Goal: Task Accomplishment & Management: Manage account settings

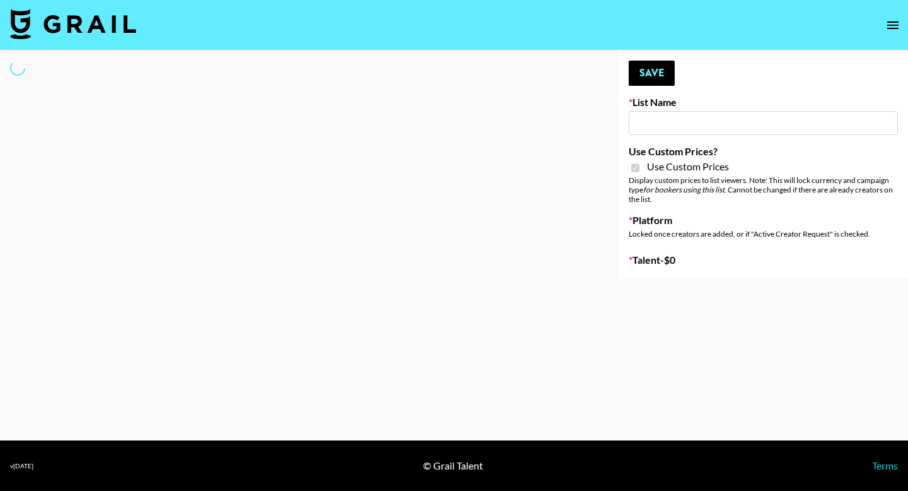
type input "Uber Teens ([DATE])"
checkbox input "true"
select select "Brand"
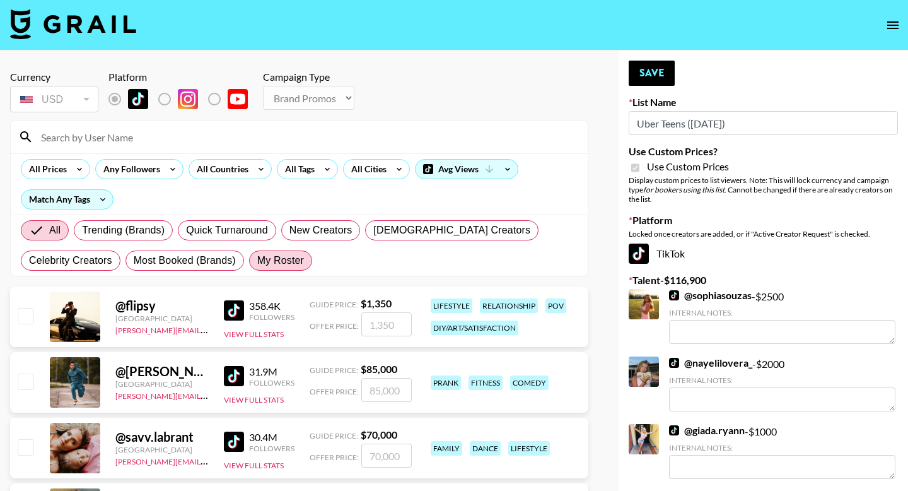
click at [291, 260] on span "My Roster" at bounding box center [280, 260] width 47 height 15
click at [257, 260] on input "My Roster" at bounding box center [257, 260] width 0 height 0
radio input "true"
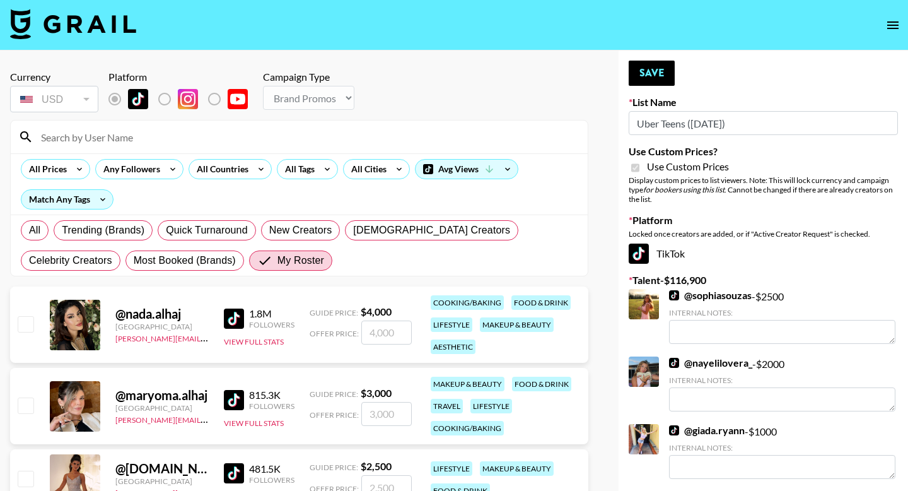
click at [185, 143] on input at bounding box center [306, 137] width 547 height 20
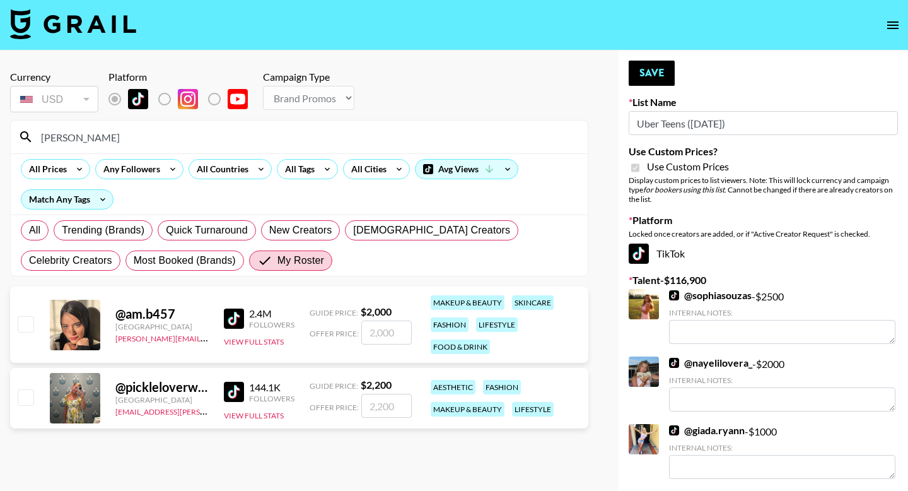
type input "benn"
click at [23, 398] on input "checkbox" at bounding box center [25, 396] width 15 height 15
checkbox input "true"
click at [379, 406] on input "2200" at bounding box center [386, 405] width 50 height 24
type input "2500"
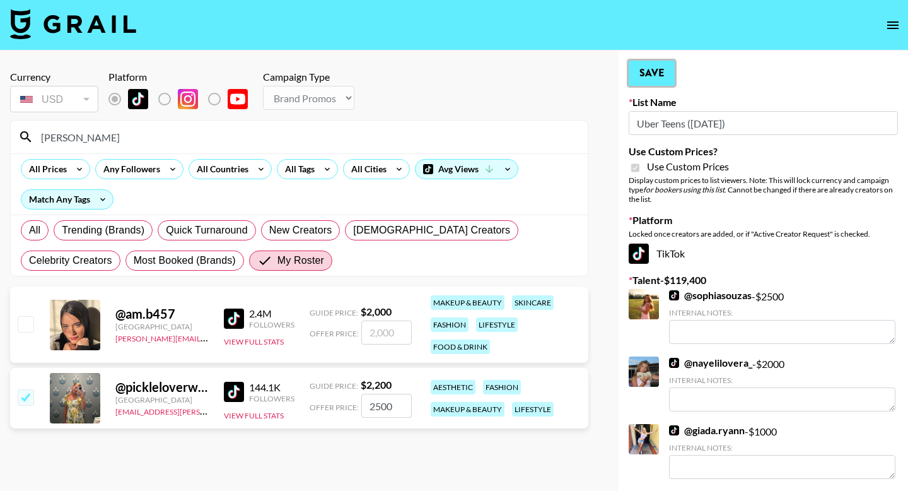
click at [659, 68] on button "Save" at bounding box center [652, 73] width 46 height 25
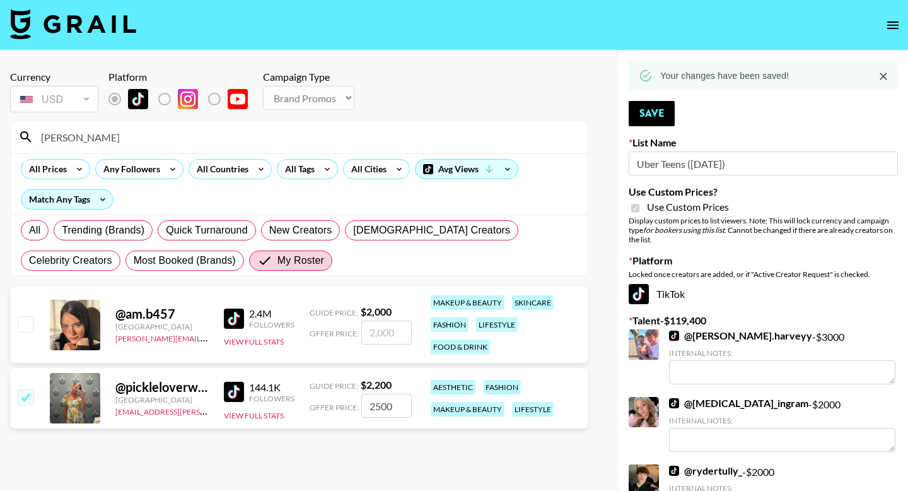
click at [25, 402] on input "checkbox" at bounding box center [25, 396] width 15 height 15
checkbox input "false"
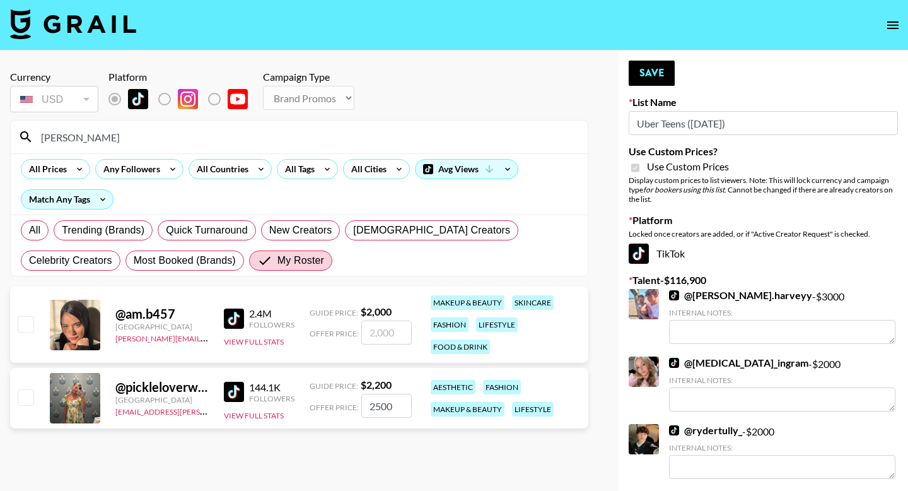
click at [90, 138] on input "benn" at bounding box center [306, 137] width 547 height 20
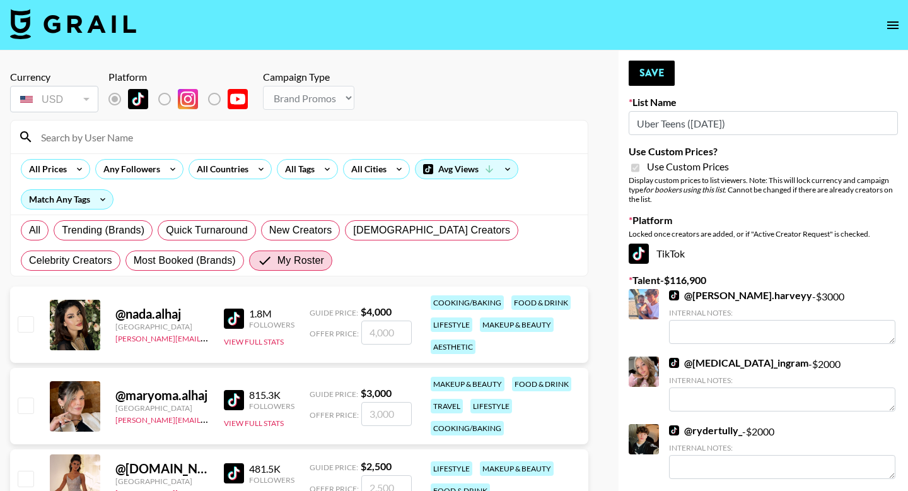
click at [95, 142] on input at bounding box center [306, 137] width 547 height 20
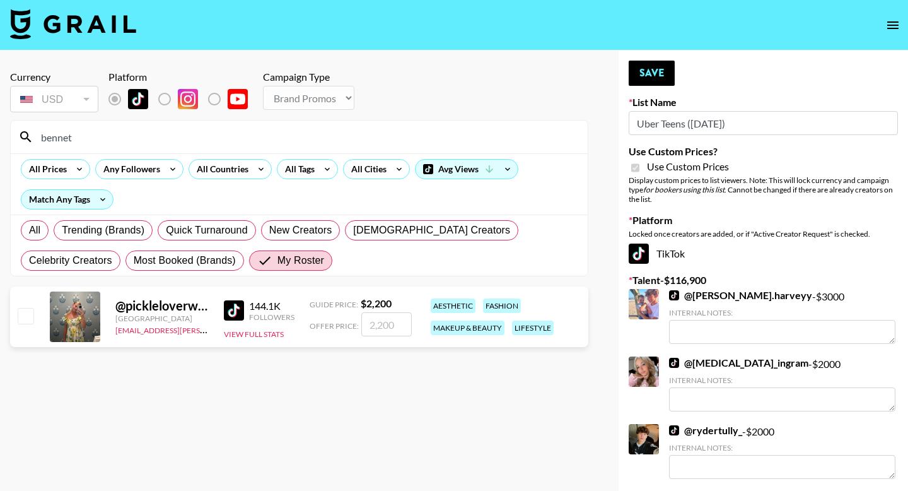
type input "bennet"
click at [396, 318] on input "number" at bounding box center [386, 324] width 50 height 24
checkbox input "true"
type input "25"
checkbox input "false"
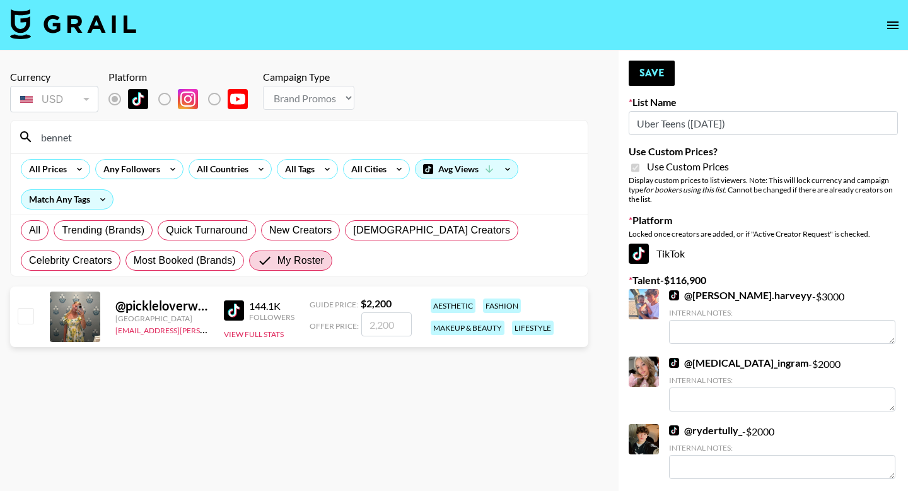
type input "25"
checkbox input "true"
type input "2500"
click at [347, 131] on input "bennet" at bounding box center [306, 137] width 547 height 20
click at [163, 136] on input "bennet" at bounding box center [306, 137] width 547 height 20
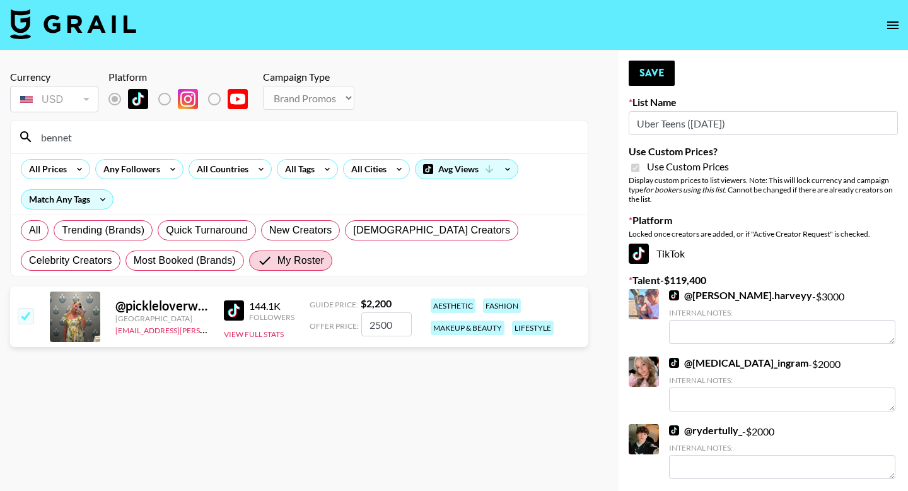
click at [163, 136] on input "bennet" at bounding box center [306, 137] width 547 height 20
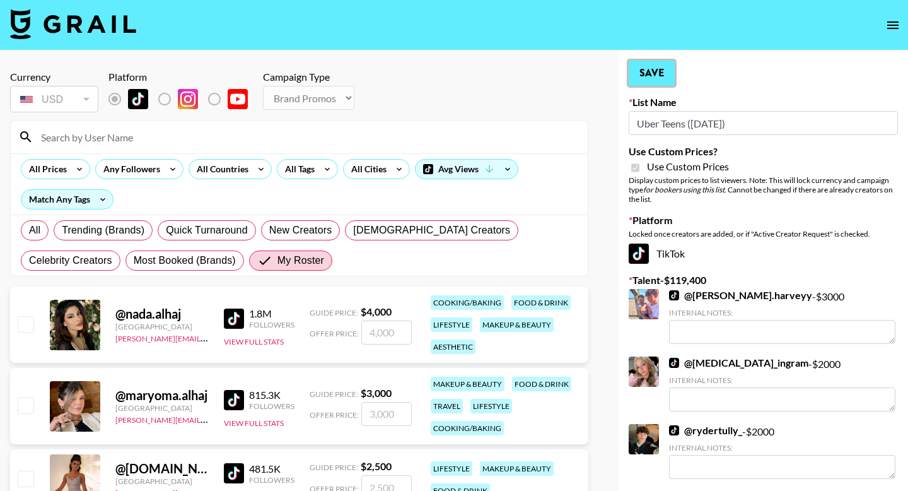
click at [635, 69] on button "Save" at bounding box center [652, 73] width 46 height 25
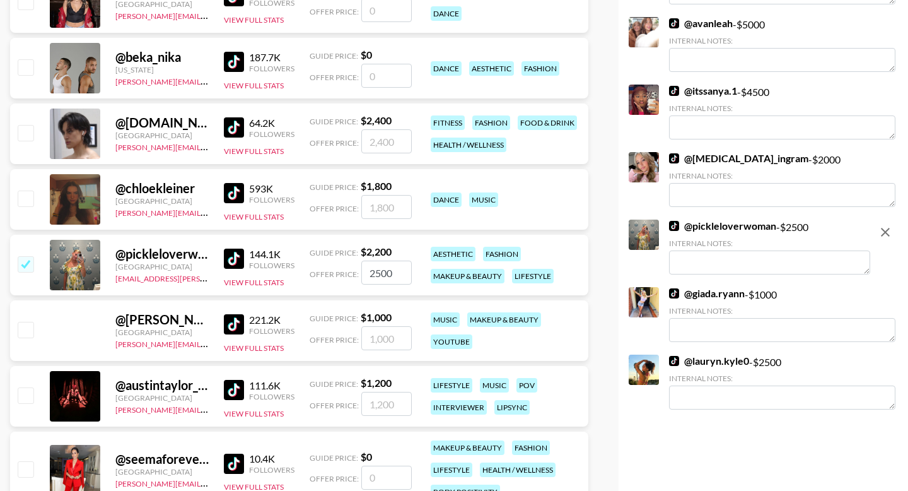
scroll to position [2520, 0]
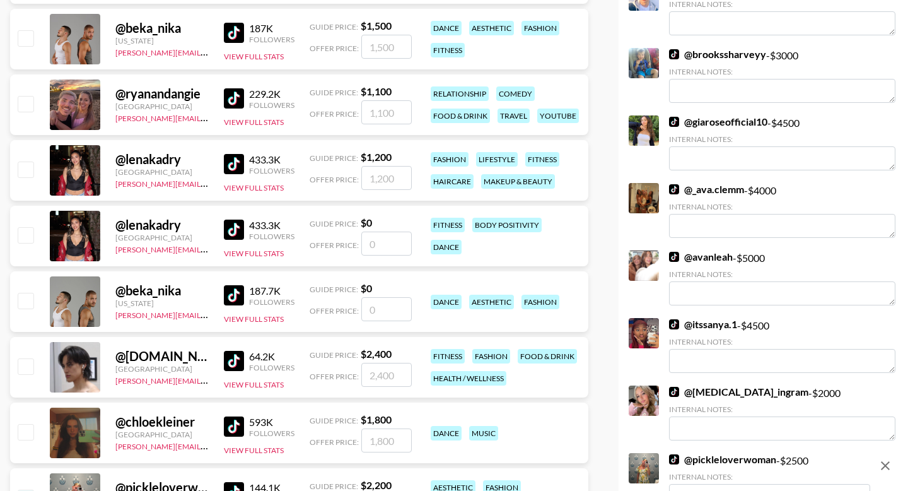
click at [393, 173] on input "number" at bounding box center [386, 178] width 50 height 24
type input "2"
checkbox input "true"
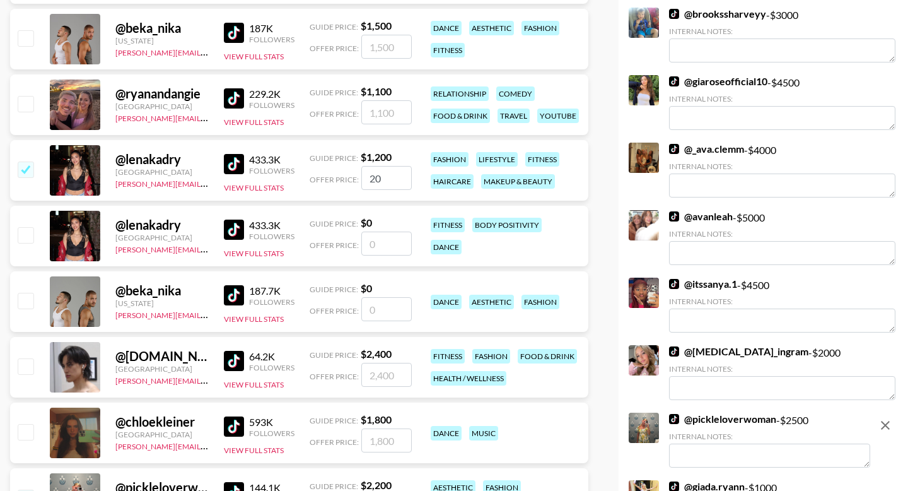
type input "2"
checkbox input "false"
type input "2"
checkbox input "true"
type input "2500"
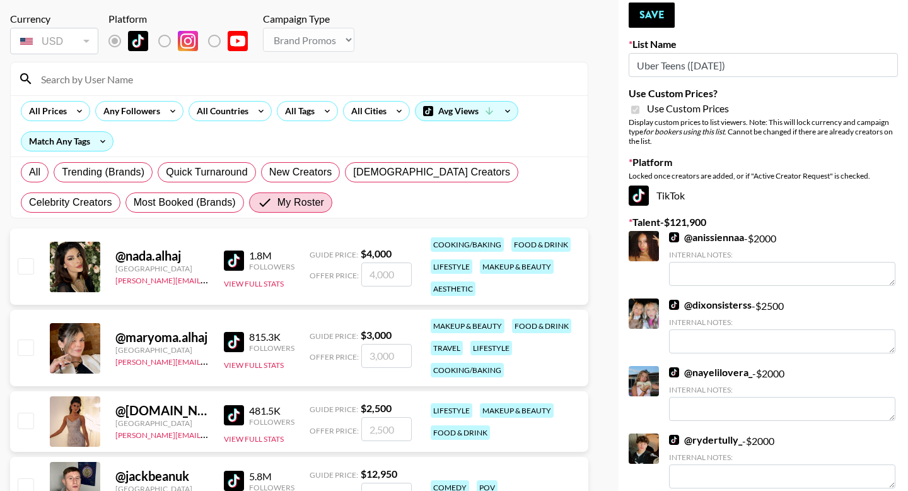
scroll to position [0, 0]
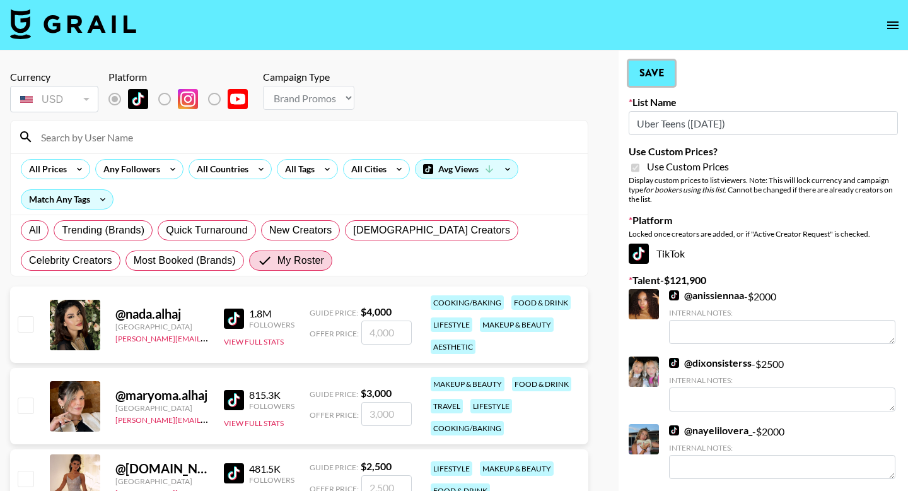
click at [650, 71] on button "Save" at bounding box center [652, 73] width 46 height 25
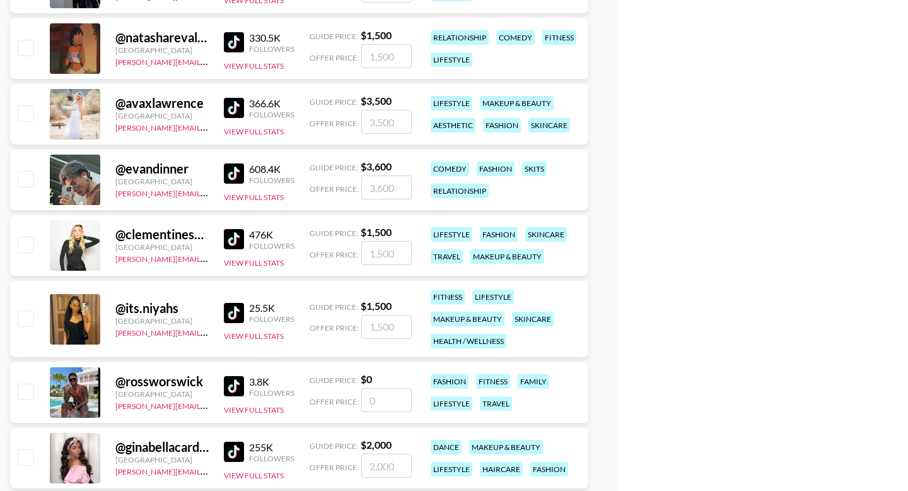
scroll to position [3453, 0]
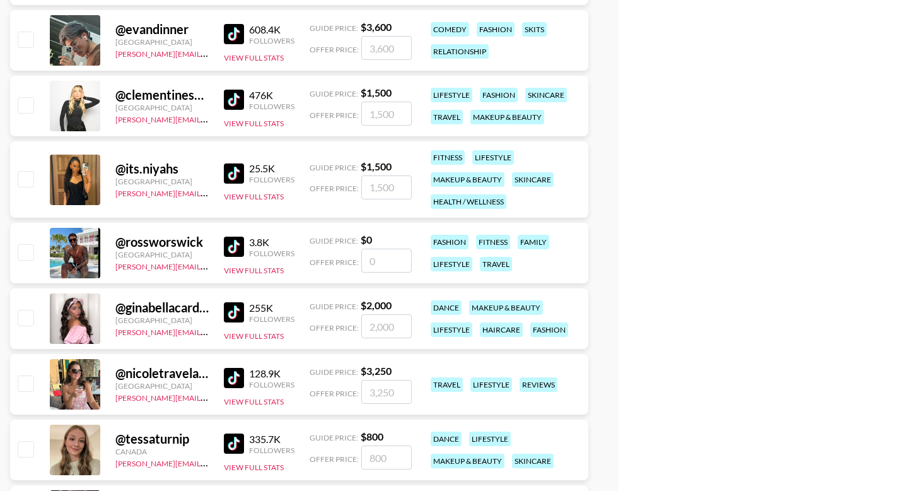
click at [23, 108] on input "checkbox" at bounding box center [25, 104] width 15 height 15
checkbox input "true"
click at [387, 114] on input "1500" at bounding box center [386, 114] width 50 height 24
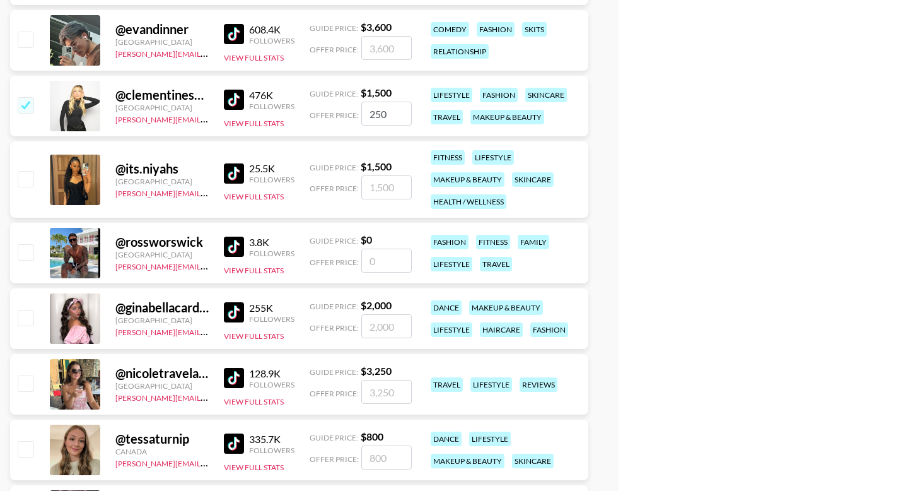
type input "2500"
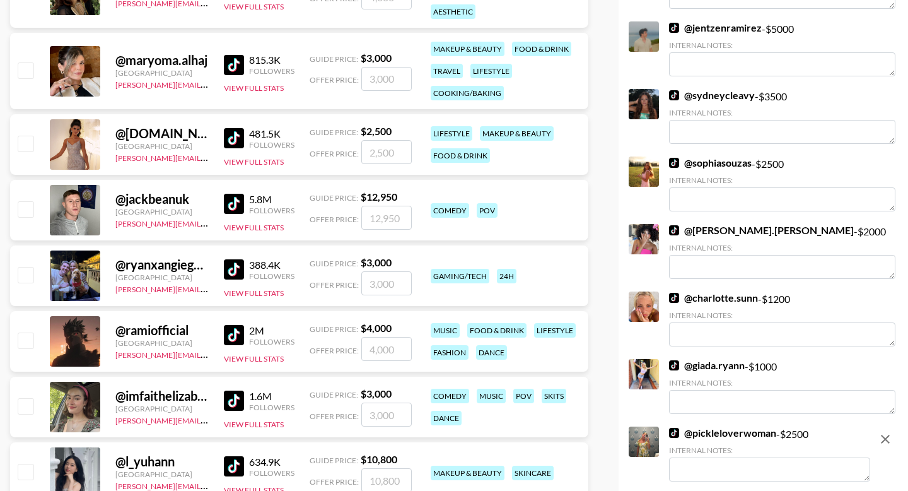
scroll to position [0, 0]
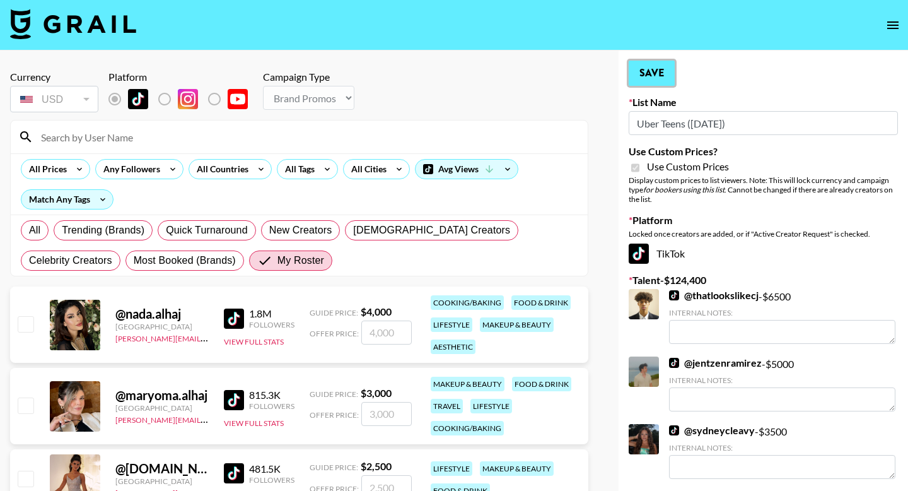
click at [648, 79] on button "Save" at bounding box center [652, 73] width 46 height 25
